Goal: Information Seeking & Learning: Check status

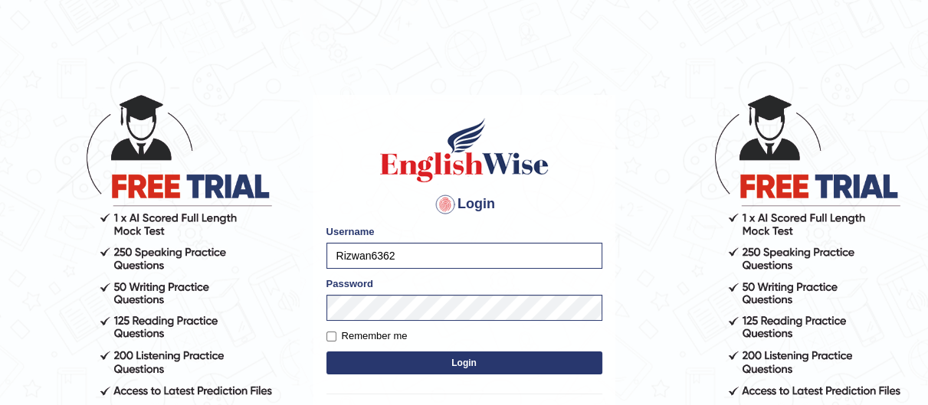
click at [87, 329] on body "Login Please fix the following errors: Username Rizwan6362 Password Remember me…" at bounding box center [464, 249] width 928 height 405
type input "nipenyogesh"
click at [97, 306] on body "Login Please fix the following errors: Username nipenyogesh Password Remember m…" at bounding box center [464, 249] width 928 height 405
click at [327, 352] on button "Login" at bounding box center [465, 363] width 276 height 23
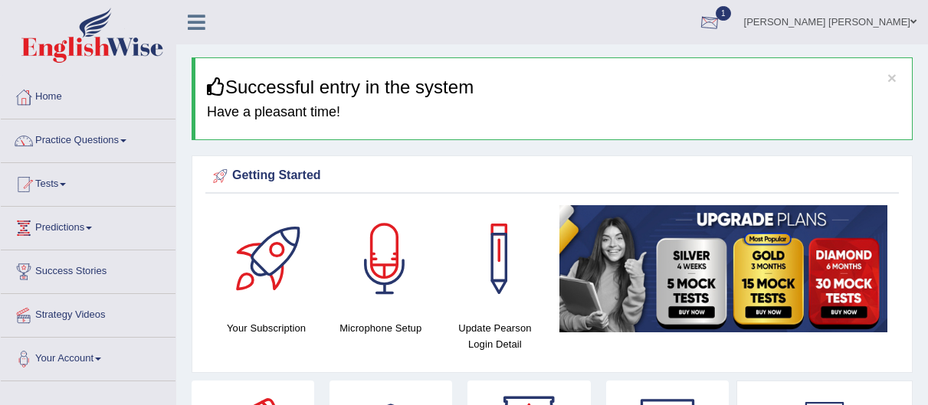
click at [721, 17] on div at bounding box center [709, 22] width 23 height 23
click at [704, 72] on span "Exam evaluated" at bounding box center [617, 77] width 204 height 12
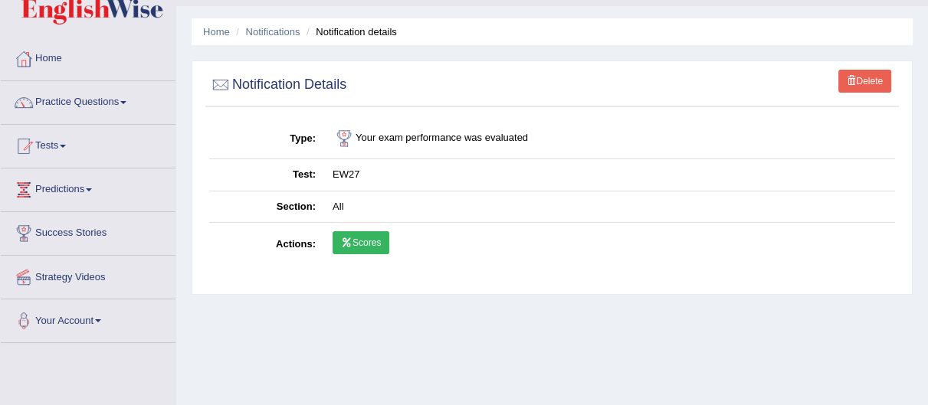
click at [364, 241] on link "Scores" at bounding box center [361, 242] width 57 height 23
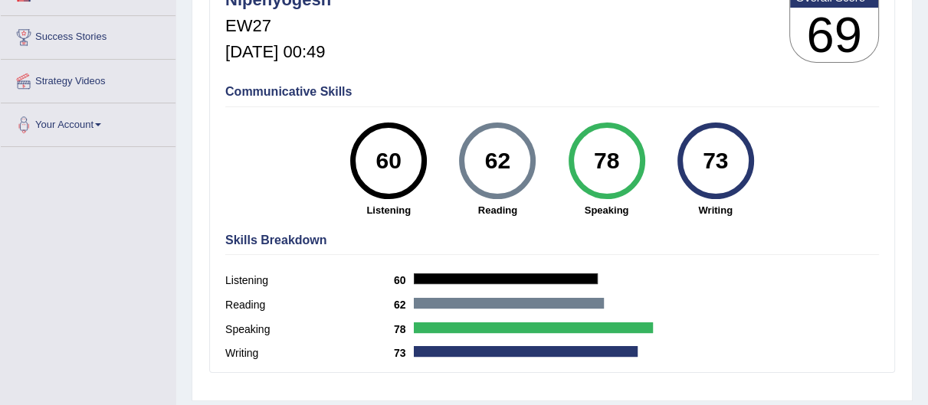
scroll to position [68, 0]
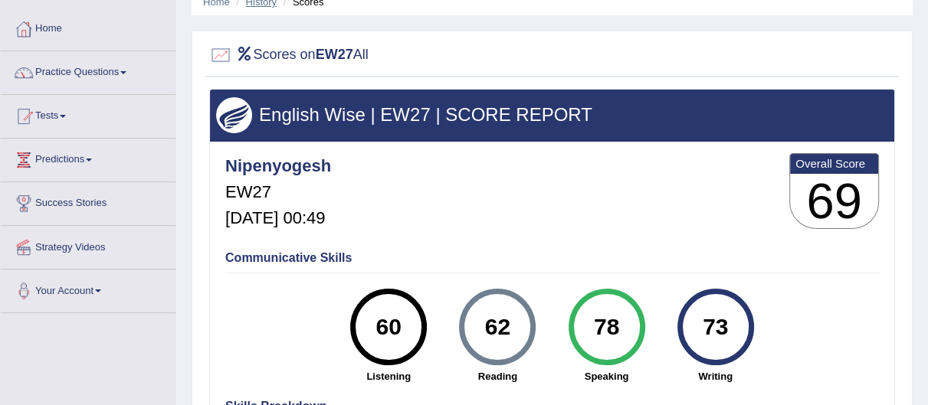
click at [264, 5] on link "History" at bounding box center [261, 1] width 31 height 11
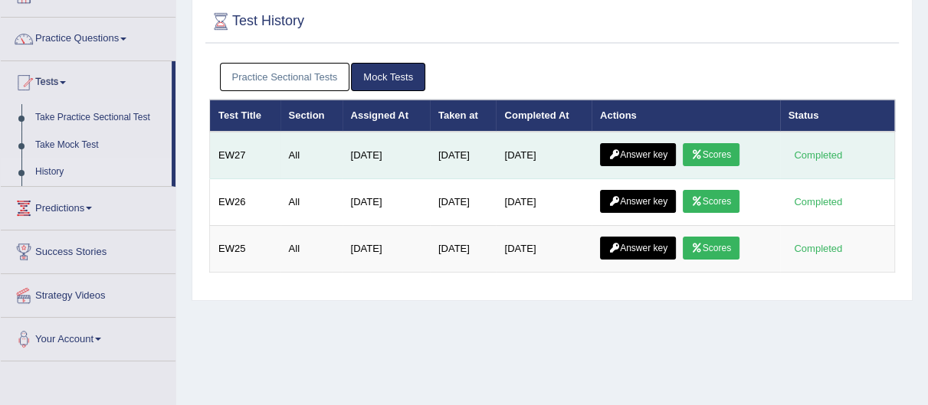
click at [662, 153] on link "Answer key" at bounding box center [638, 154] width 76 height 23
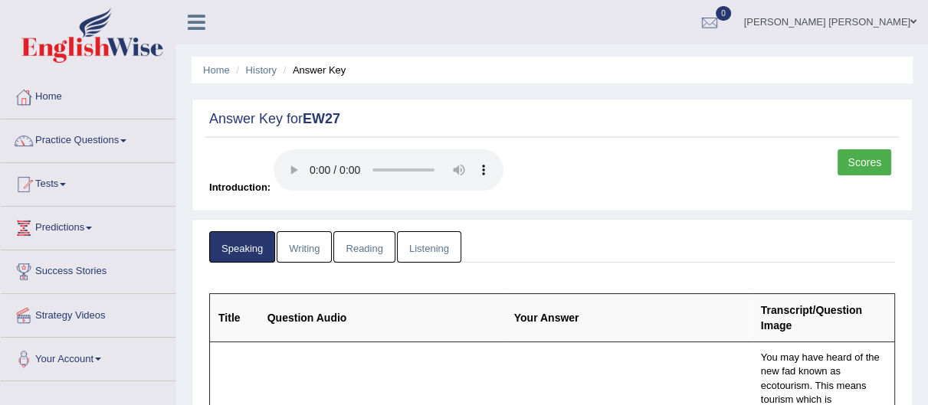
click at [928, 3] on html "Toggle navigation Home Practice Questions Speaking Practice Read Aloud Repeat S…" at bounding box center [464, 202] width 928 height 405
click at [864, 153] on link "Scores" at bounding box center [865, 162] width 54 height 26
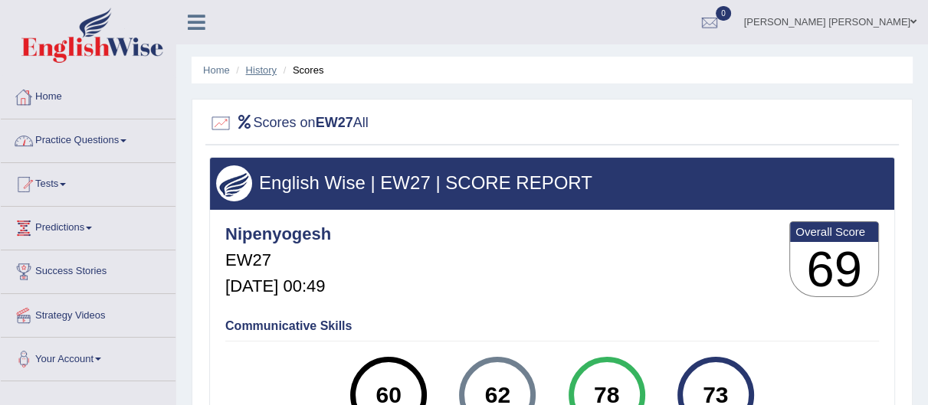
click at [258, 74] on link "History" at bounding box center [261, 69] width 31 height 11
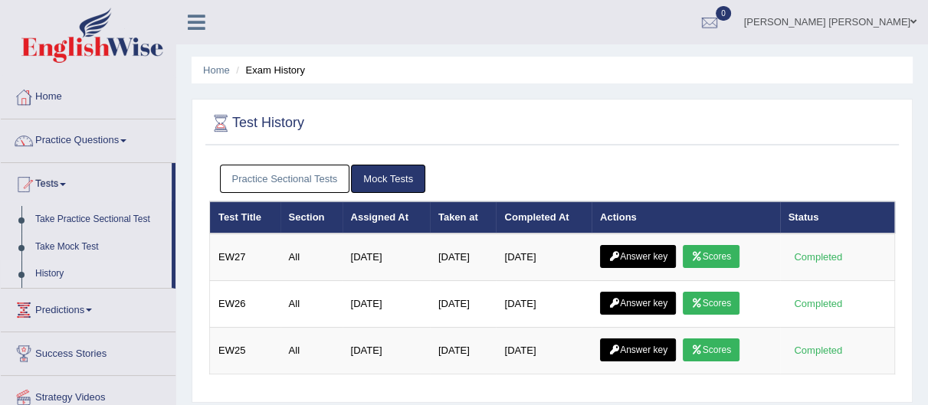
click at [628, 259] on link "Answer key" at bounding box center [638, 256] width 76 height 23
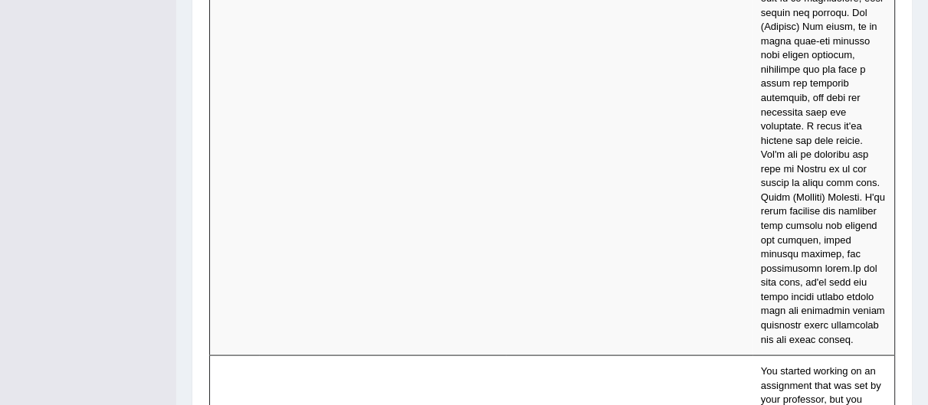
scroll to position [7490, 0]
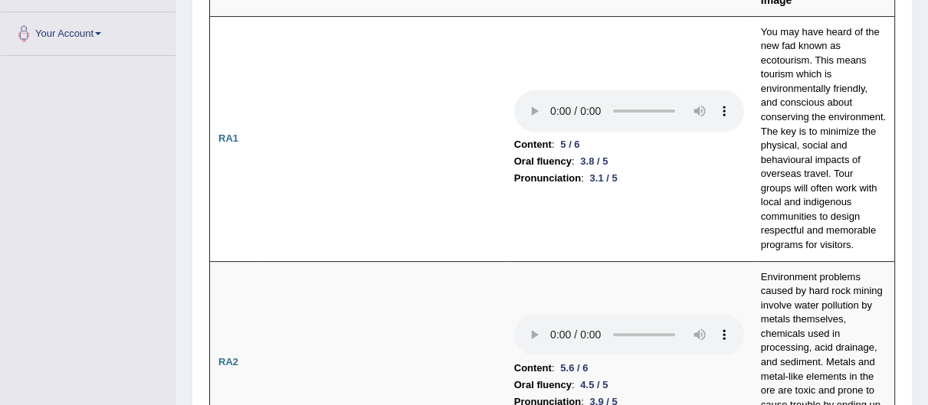
scroll to position [297, 0]
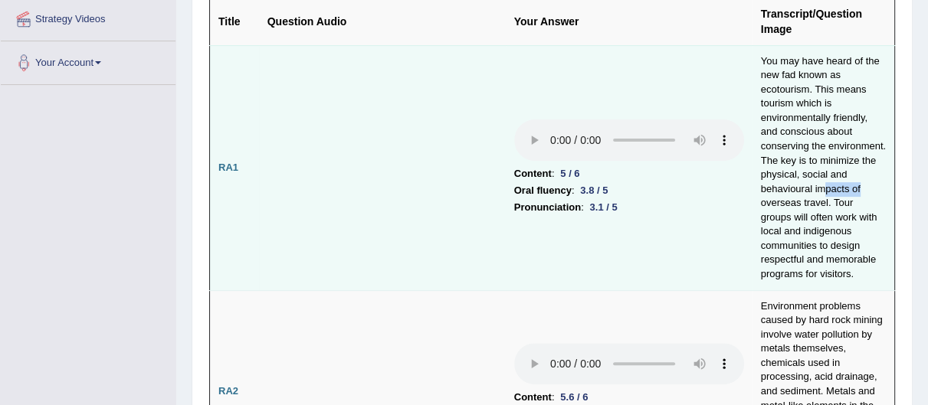
drag, startPoint x: 802, startPoint y: 190, endPoint x: 768, endPoint y: 190, distance: 33.7
click at [768, 190] on td "You may have heard of the new fad known as ecotourism. This means tourism which…" at bounding box center [824, 167] width 143 height 245
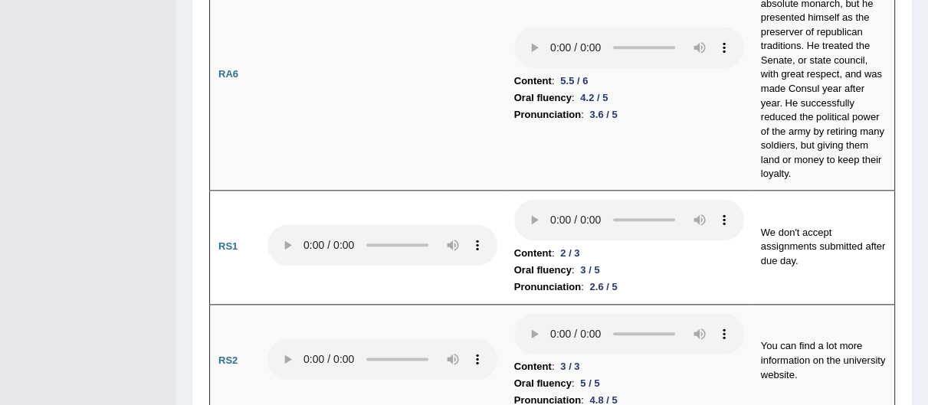
scroll to position [1496, 0]
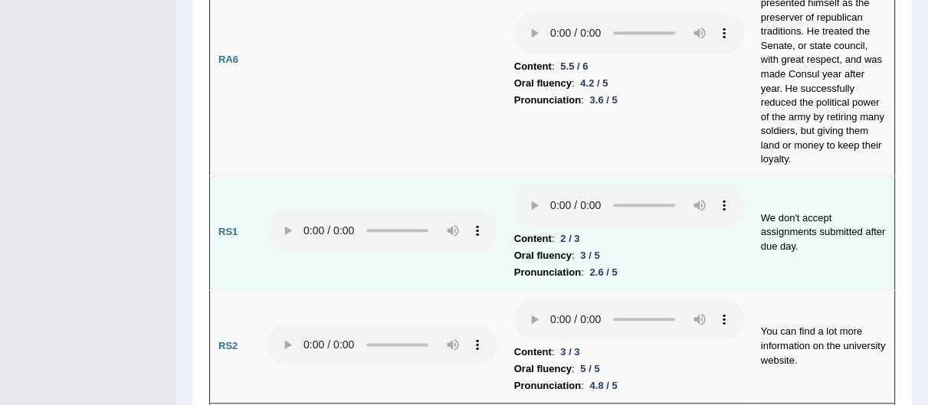
drag, startPoint x: 796, startPoint y: 191, endPoint x: 806, endPoint y: 189, distance: 9.3
click at [806, 189] on td "We don't accept assignments submitted after due day." at bounding box center [824, 233] width 143 height 114
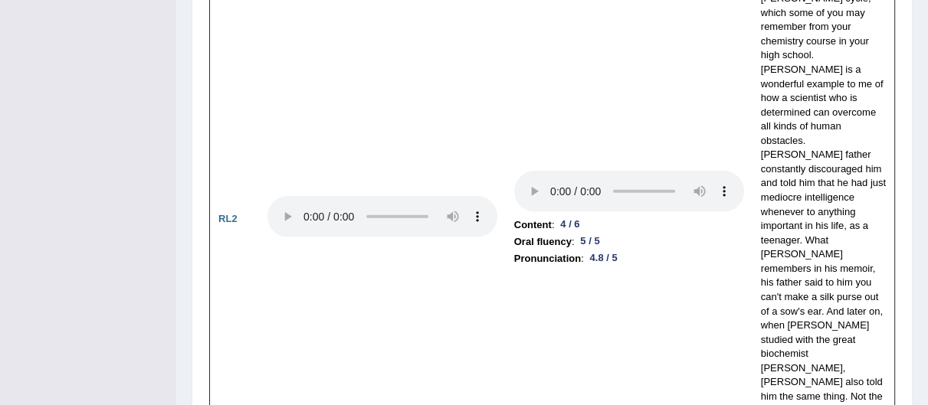
scroll to position [3728, 0]
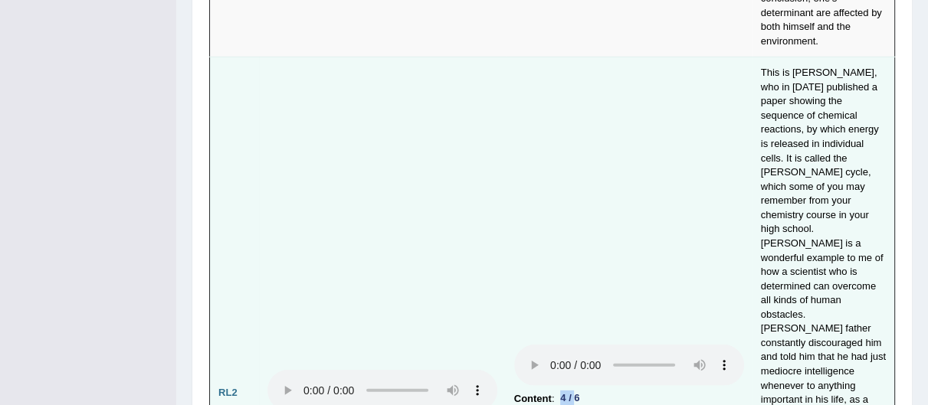
drag, startPoint x: 560, startPoint y: 256, endPoint x: 585, endPoint y: 257, distance: 24.5
click at [583, 391] on div "4 / 6" at bounding box center [569, 399] width 31 height 16
click at [585, 391] on div "4 / 6" at bounding box center [569, 399] width 31 height 16
drag, startPoint x: 563, startPoint y: 261, endPoint x: 600, endPoint y: 260, distance: 36.8
click at [600, 391] on li "Content : 4 / 6" at bounding box center [629, 399] width 230 height 17
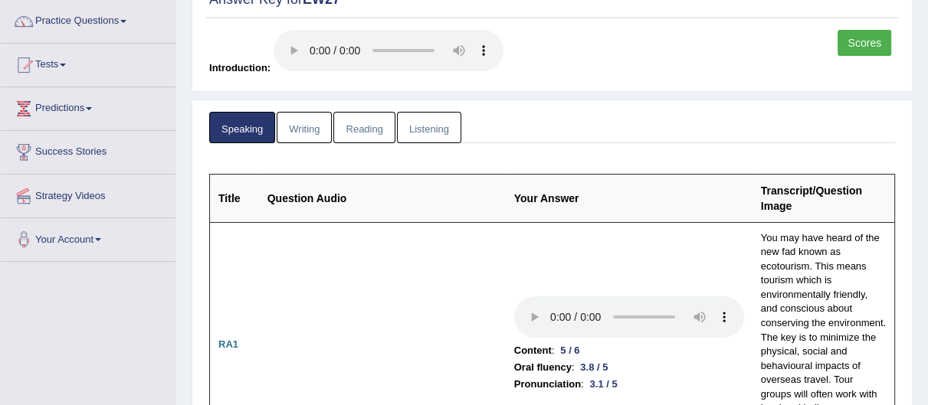
scroll to position [0, 0]
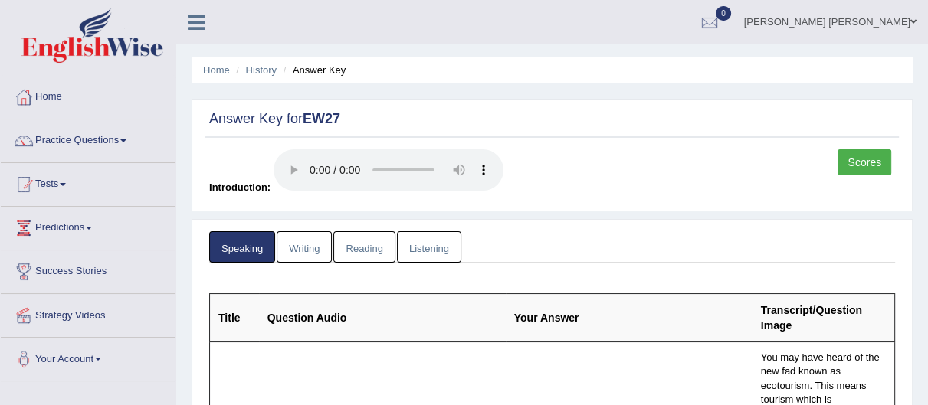
click at [313, 238] on link "Writing" at bounding box center [304, 246] width 55 height 31
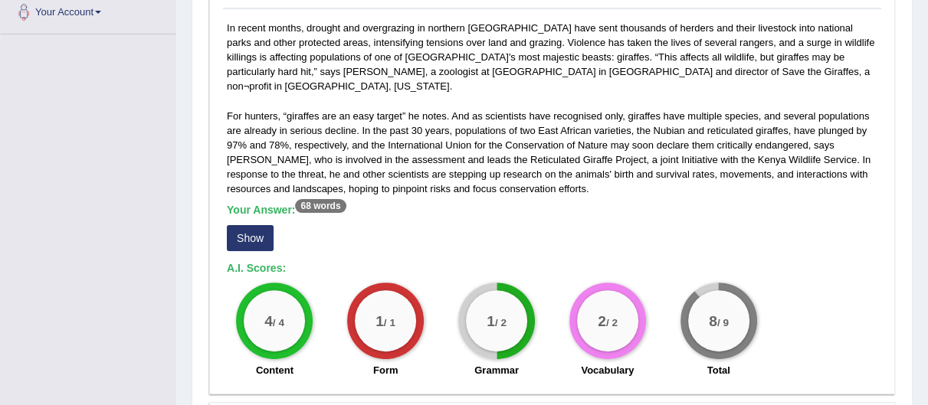
scroll to position [353, 0]
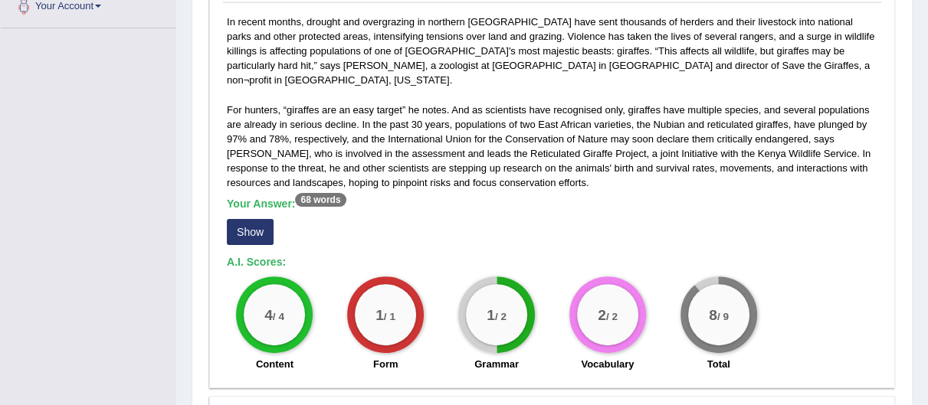
click at [254, 219] on button "Show" at bounding box center [250, 232] width 47 height 26
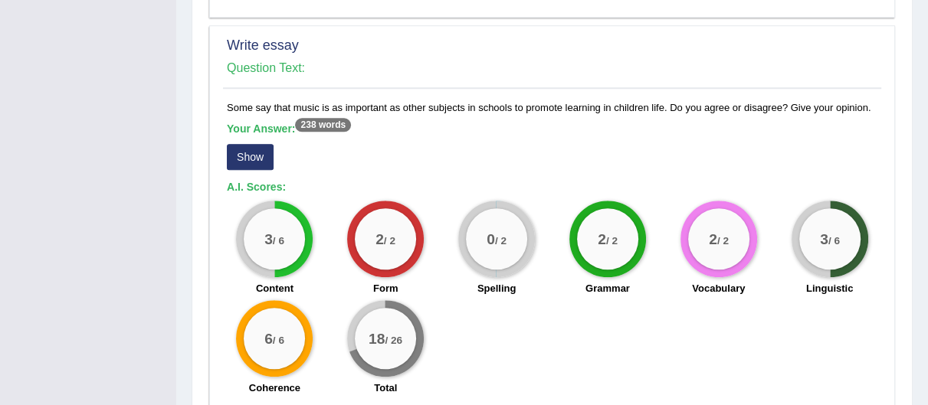
scroll to position [1200, 0]
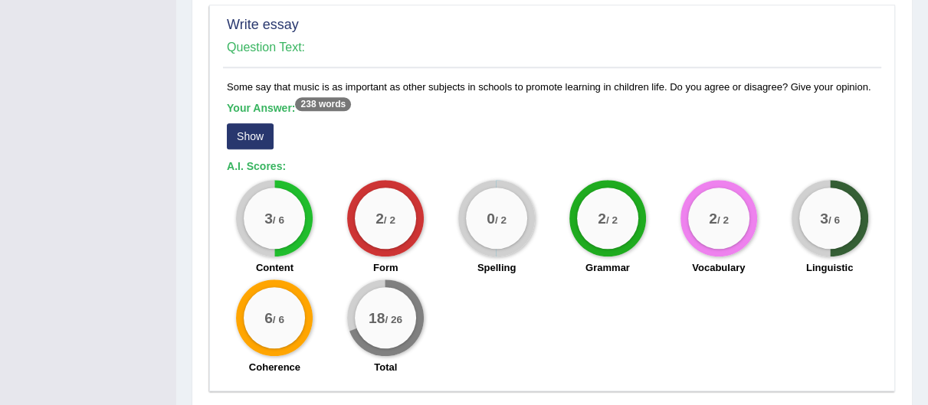
click at [261, 123] on button "Show" at bounding box center [250, 136] width 47 height 26
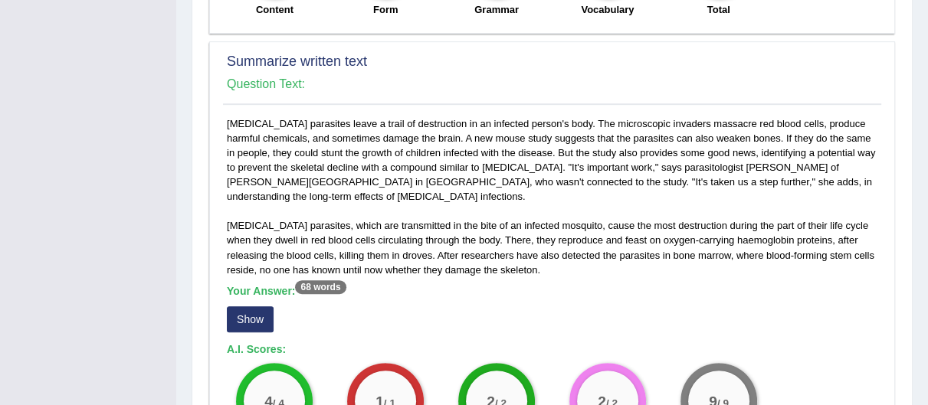
scroll to position [48, 0]
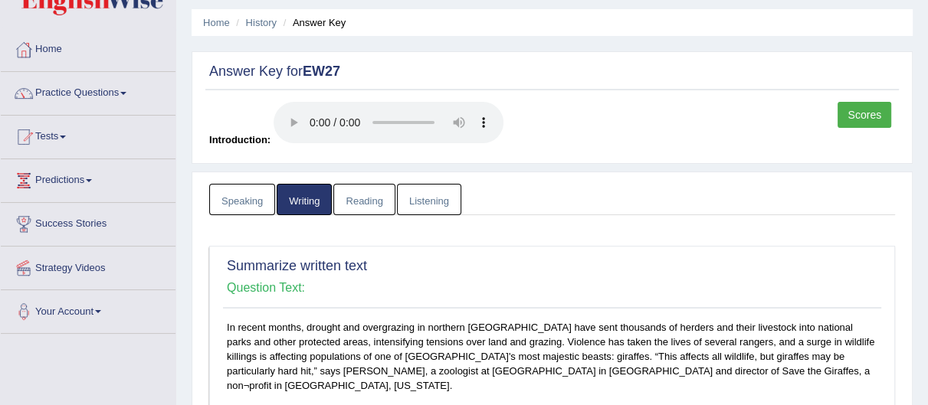
click at [366, 206] on link "Reading" at bounding box center [363, 199] width 61 height 31
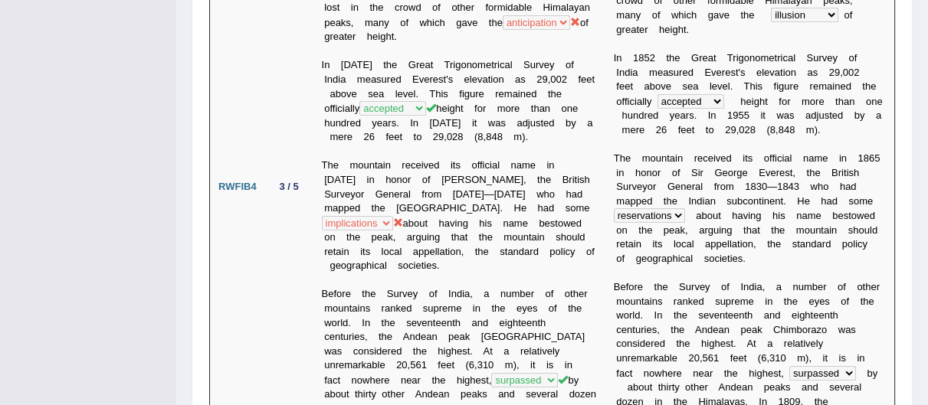
scroll to position [0, 0]
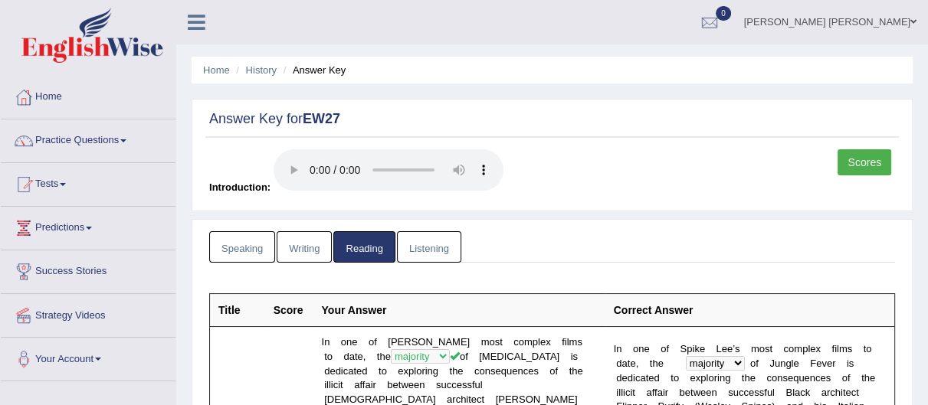
click at [421, 258] on link "Listening" at bounding box center [429, 246] width 64 height 31
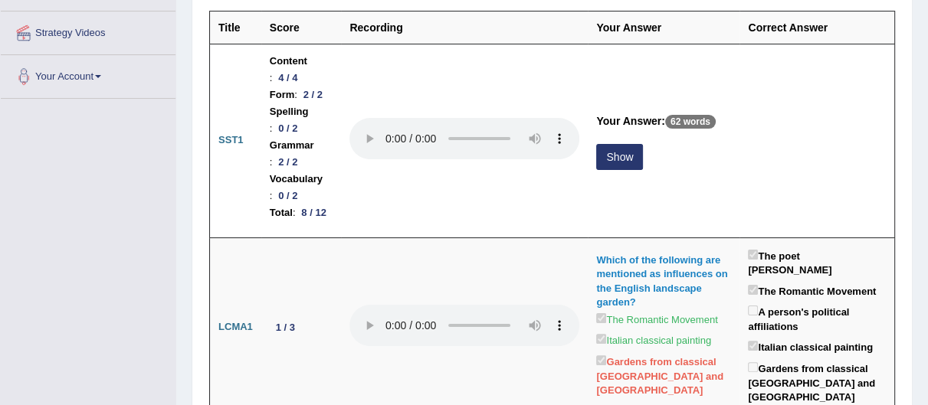
scroll to position [273, 0]
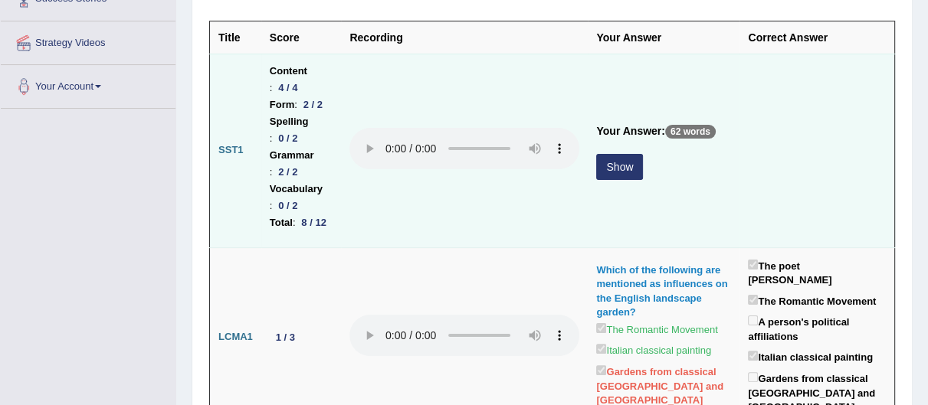
click at [618, 174] on button "Show" at bounding box center [619, 167] width 47 height 26
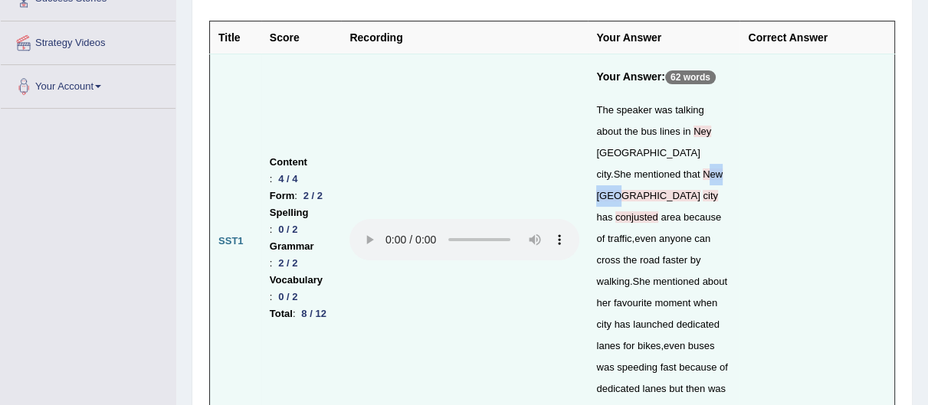
drag, startPoint x: 724, startPoint y: 151, endPoint x: 683, endPoint y: 161, distance: 41.8
click at [685, 151] on div "The speaker was talking about the bus lines in Ney York city . She mentioned th…" at bounding box center [663, 261] width 135 height 322
click at [704, 172] on div "The speaker was talking about the bus lines in Ney York city . She mentioned th…" at bounding box center [663, 261] width 135 height 322
click at [703, 169] on span "New" at bounding box center [713, 174] width 20 height 11
drag, startPoint x: 675, startPoint y: 151, endPoint x: 647, endPoint y: 162, distance: 30.3
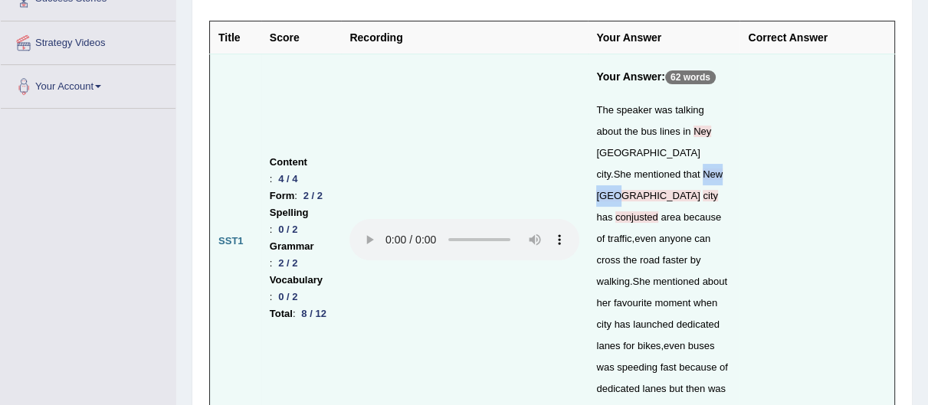
click at [681, 157] on div "The speaker was talking about the bus lines in Ney York city . She mentioned th…" at bounding box center [663, 261] width 135 height 322
click at [735, 181] on td "Your Answer: 62 words The speaker was talking about the bus lines in Ney York c…" at bounding box center [664, 242] width 152 height 376
click at [805, 172] on td at bounding box center [817, 242] width 155 height 376
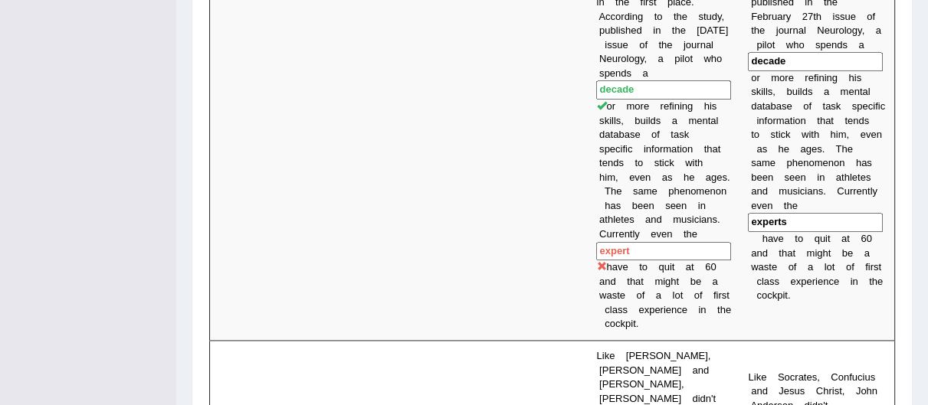
scroll to position [1763, 0]
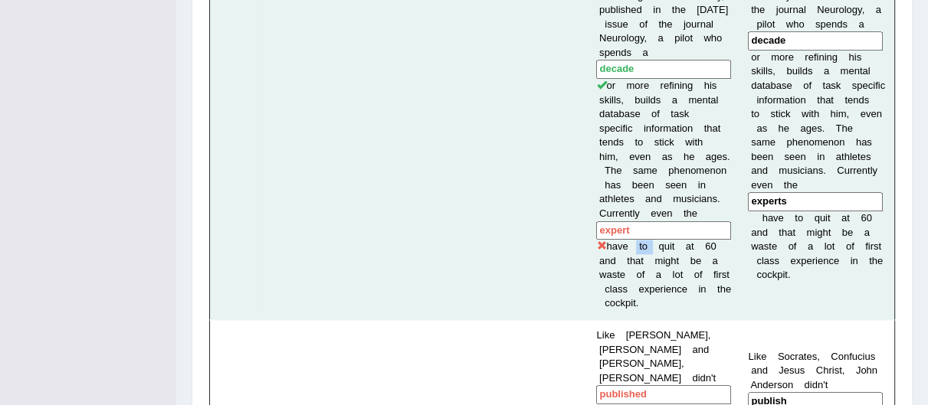
drag, startPoint x: 643, startPoint y: 72, endPoint x: 620, endPoint y: 57, distance: 27.6
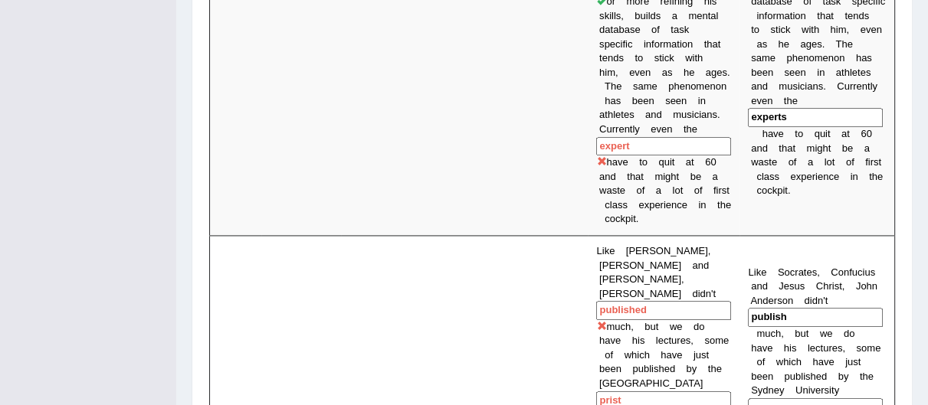
scroll to position [1858, 0]
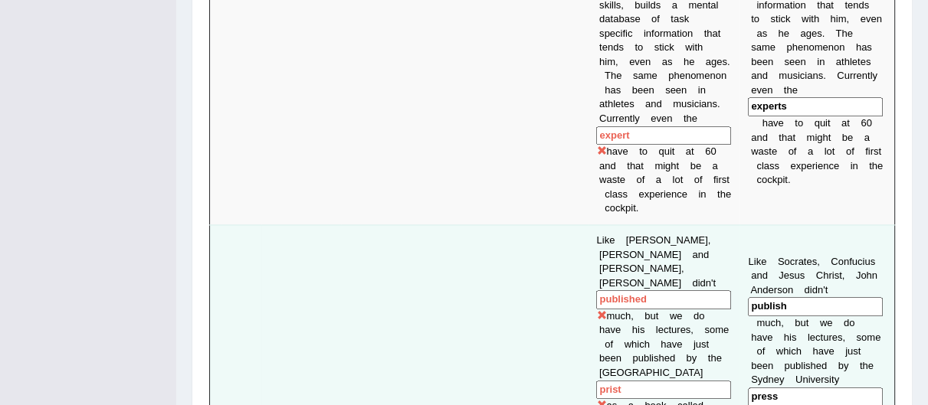
click at [634, 291] on input "published" at bounding box center [663, 300] width 135 height 19
drag, startPoint x: 671, startPoint y: 89, endPoint x: 645, endPoint y: 90, distance: 25.3
click at [653, 291] on input "published" at bounding box center [663, 300] width 135 height 19
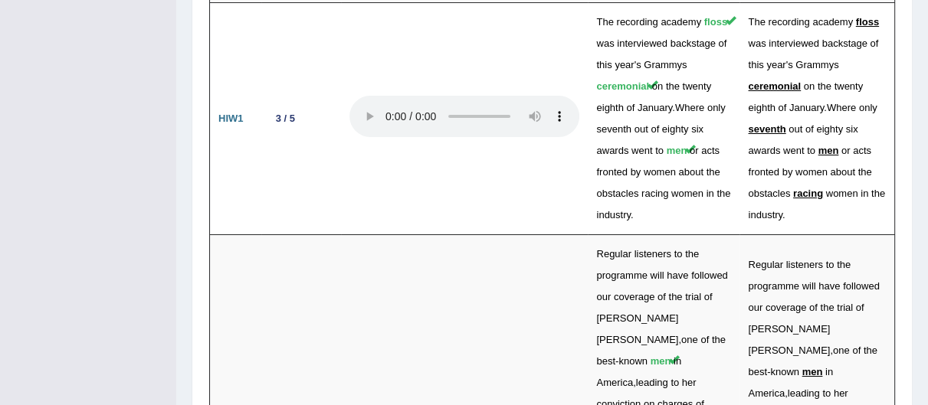
scroll to position [4760, 0]
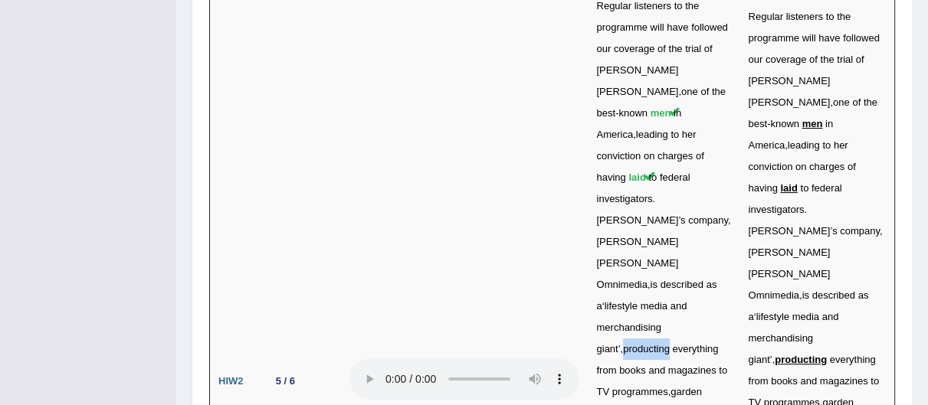
scroll to position [5080, 0]
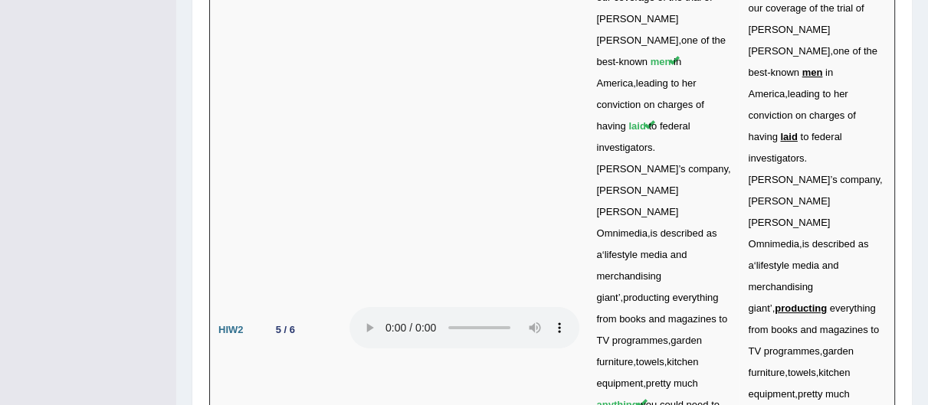
drag, startPoint x: 625, startPoint y: 262, endPoint x: 602, endPoint y: 230, distance: 39.6
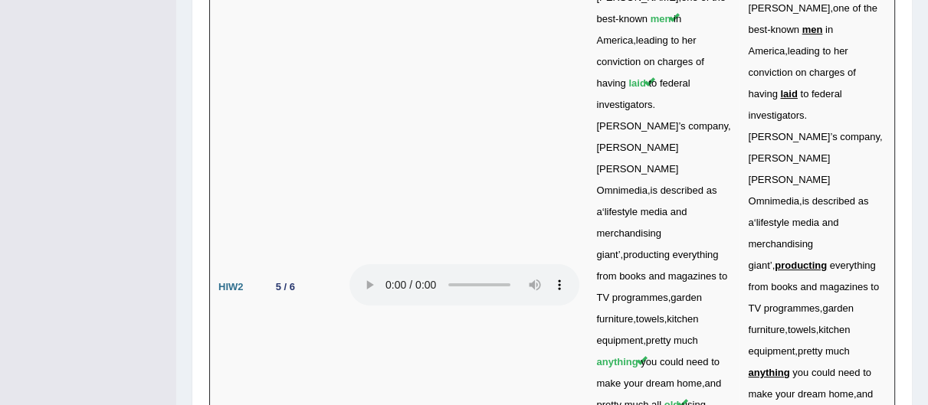
scroll to position [5166, 0]
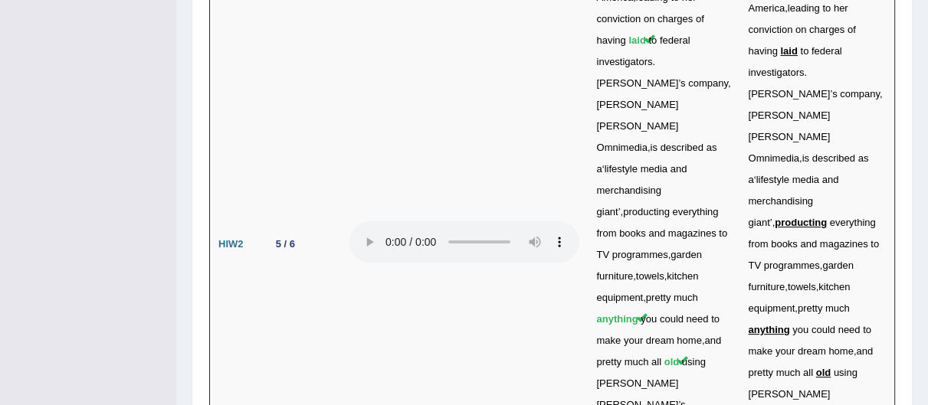
drag, startPoint x: 592, startPoint y: 211, endPoint x: 606, endPoint y: 213, distance: 14.0
drag, startPoint x: 682, startPoint y: 212, endPoint x: 714, endPoint y: 213, distance: 31.4
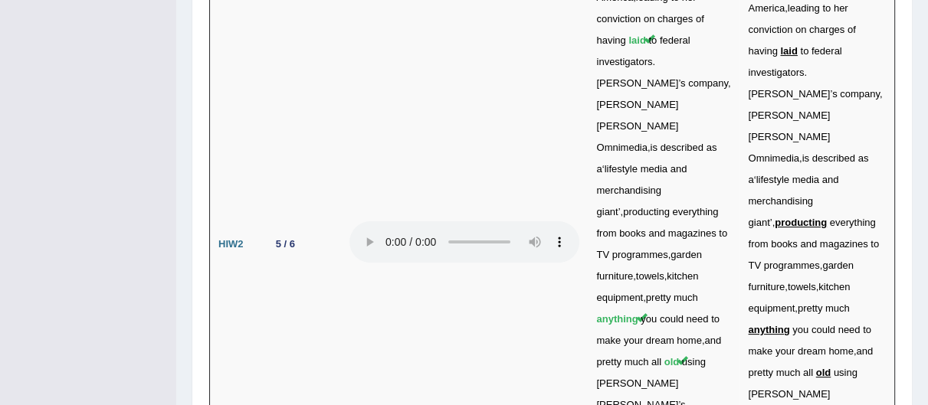
drag, startPoint x: 681, startPoint y: 210, endPoint x: 717, endPoint y: 213, distance: 36.9
drag, startPoint x: 654, startPoint y: 283, endPoint x: 682, endPoint y: 283, distance: 28.4
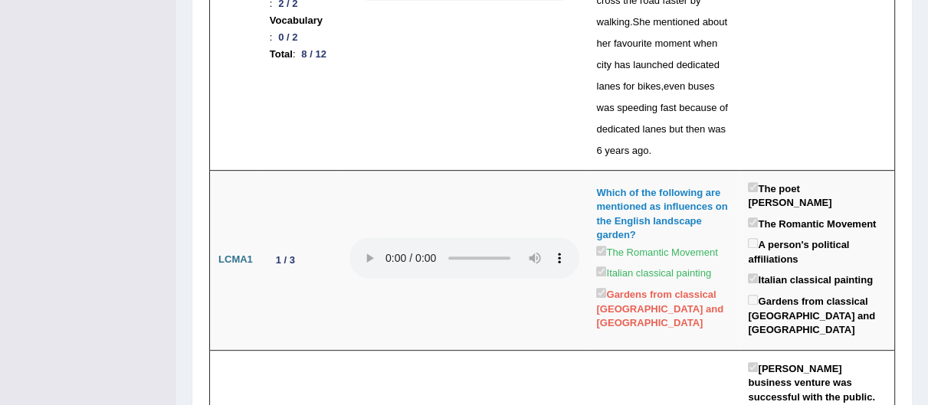
scroll to position [0, 0]
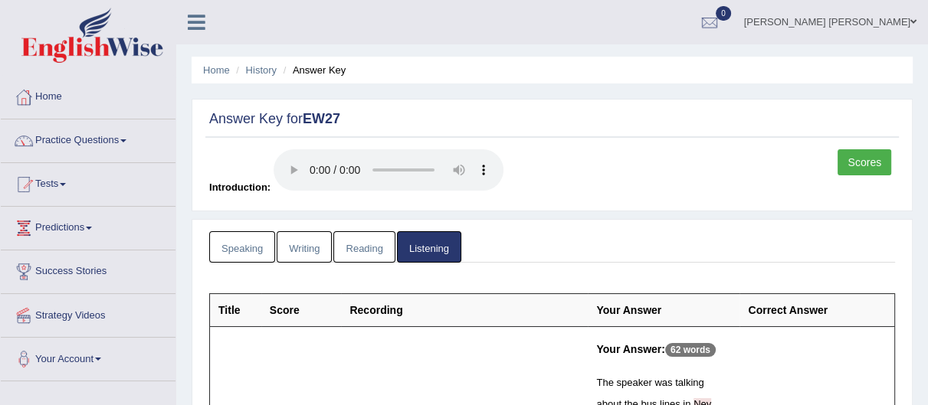
click at [833, 145] on div "Answer Key for EW27 Scores Introduction:" at bounding box center [552, 155] width 721 height 113
click at [852, 160] on link "Scores" at bounding box center [865, 162] width 54 height 26
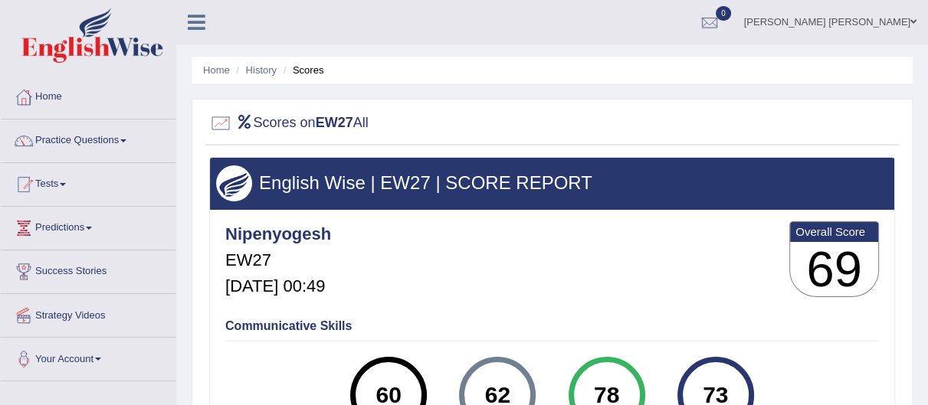
click at [895, 29] on link "Nipen Yogesh Mehta" at bounding box center [830, 20] width 195 height 40
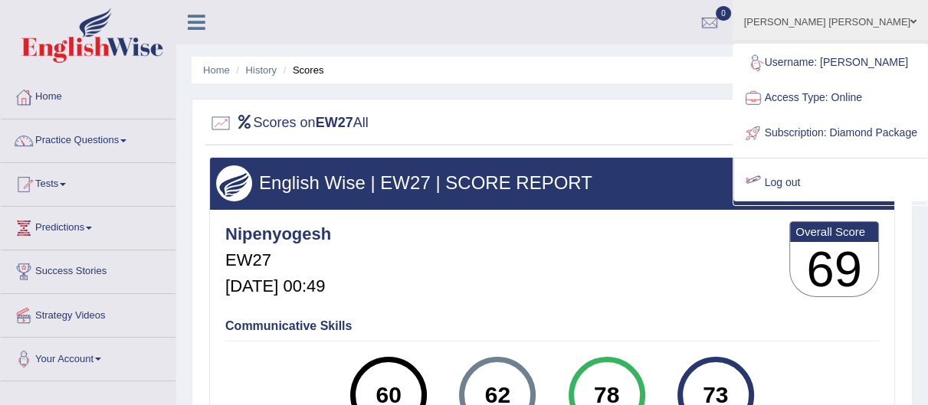
click at [797, 198] on link "Log out" at bounding box center [830, 183] width 192 height 35
